Goal: Task Accomplishment & Management: Use online tool/utility

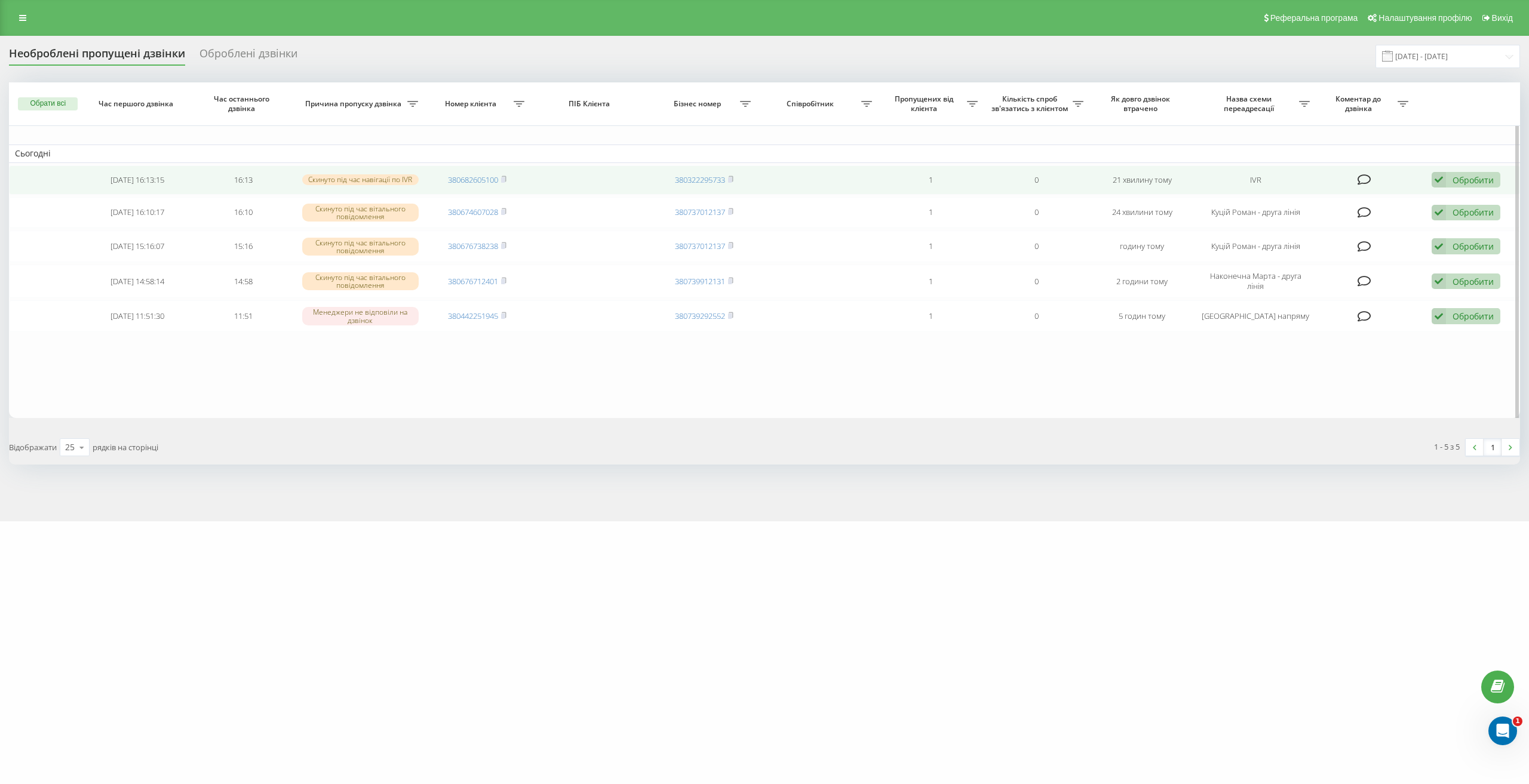
click at [1453, 179] on div "Обробити" at bounding box center [1472, 180] width 41 height 11
click at [1419, 259] on div "Інший варіант" at bounding box center [1388, 263] width 223 height 21
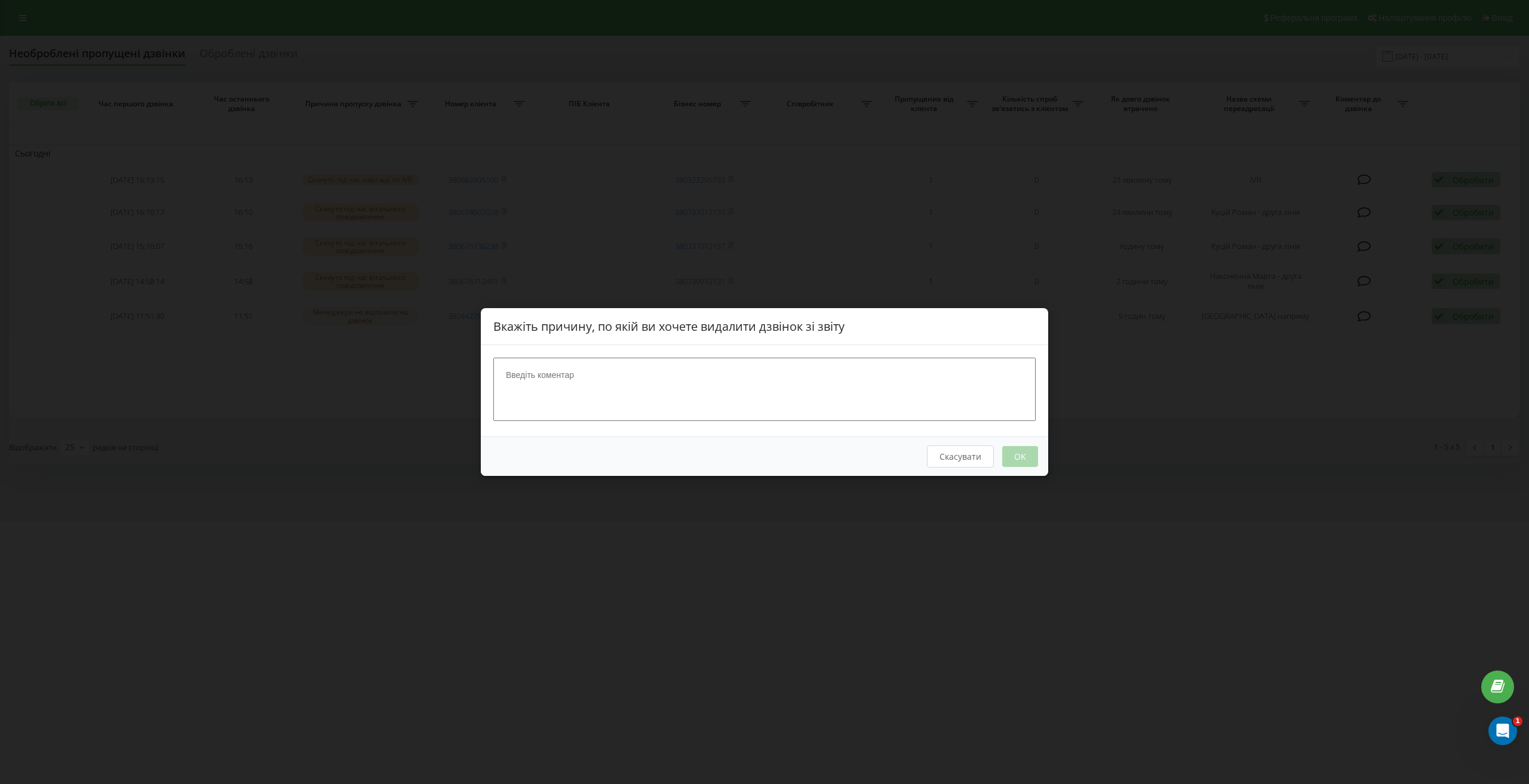
click at [856, 392] on textarea at bounding box center [764, 389] width 543 height 63
type textarea "."
click at [1016, 462] on button "OK" at bounding box center [1019, 456] width 36 height 21
